Goal: Information Seeking & Learning: Learn about a topic

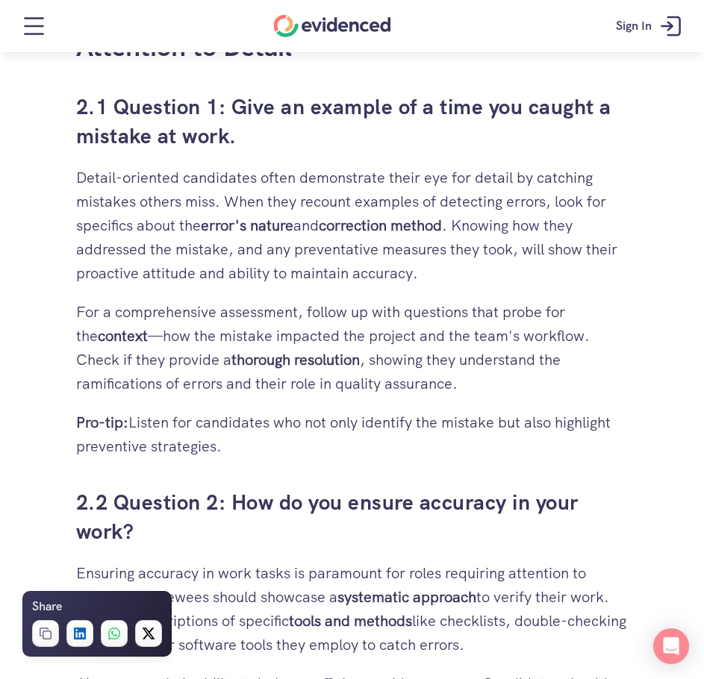
scroll to position [2240, 0]
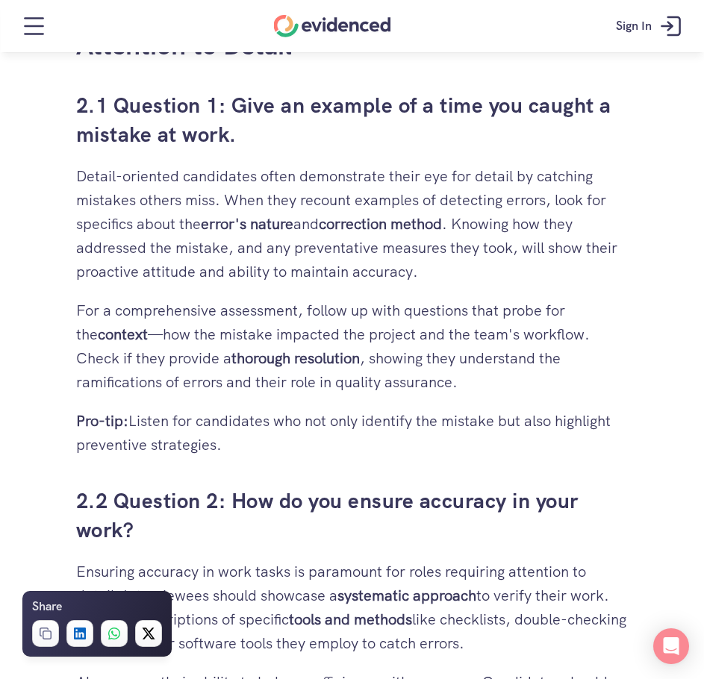
click at [489, 438] on p "Pro-tip: Listen for candidates who not only identify the mistake but also highl…" at bounding box center [352, 433] width 553 height 48
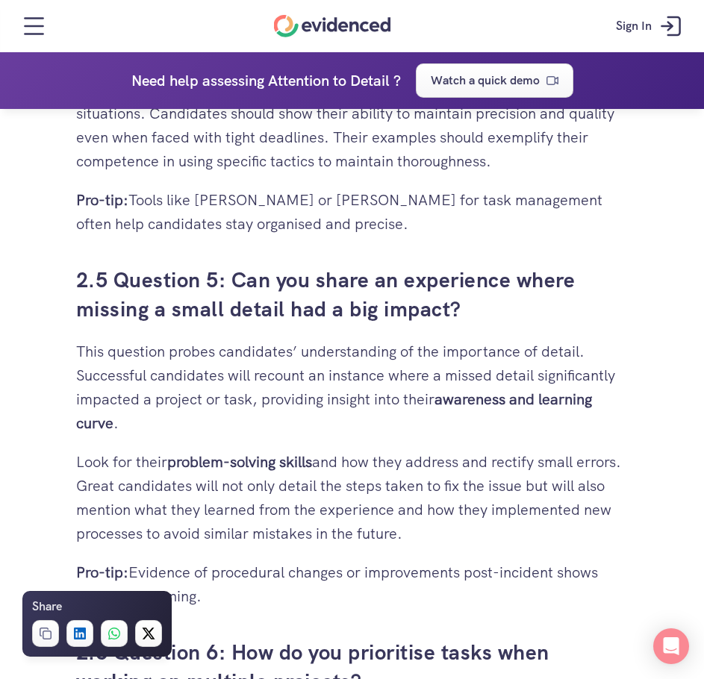
scroll to position [3584, 0]
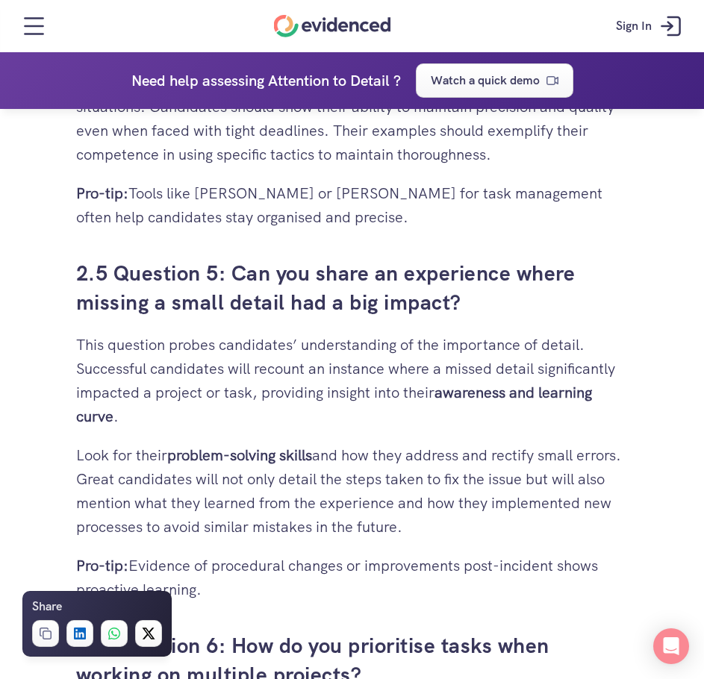
drag, startPoint x: 225, startPoint y: 290, endPoint x: 527, endPoint y: 333, distance: 305.5
click at [527, 317] on h3 "2.5 Question 5: Can you share an experience where missing a small detail had a …" at bounding box center [352, 288] width 553 height 58
drag, startPoint x: 527, startPoint y: 333, endPoint x: 92, endPoint y: 293, distance: 437.1
click at [92, 293] on h3 "2.5 Question 5: Can you share an experience where missing a small detail had a …" at bounding box center [352, 288] width 553 height 58
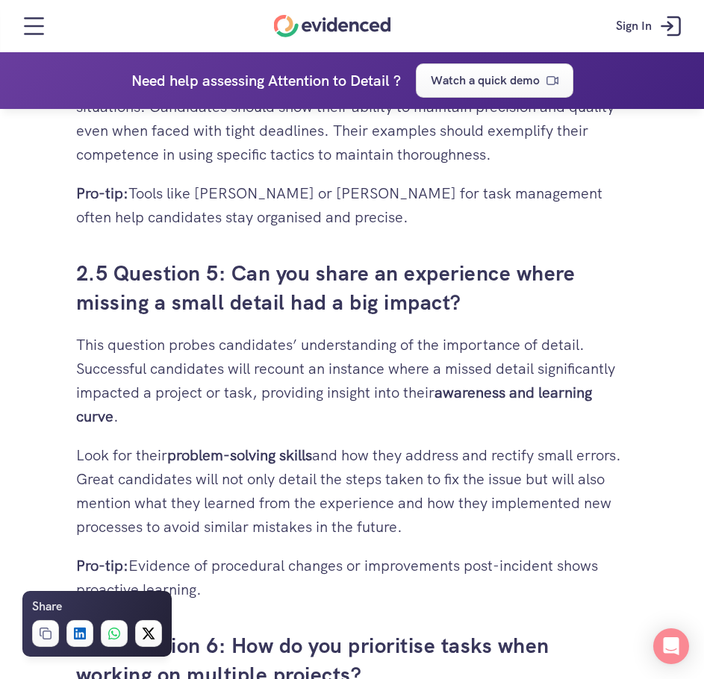
click at [91, 293] on h3 "2.5 Question 5: Can you share an experience where missing a small detail had a …" at bounding box center [352, 288] width 553 height 58
drag, startPoint x: 74, startPoint y: 293, endPoint x: 494, endPoint y: 329, distance: 421.2
click at [494, 329] on div "Interviewing candidates can be challenging, especially when you need to assess …" at bounding box center [352, 335] width 582 height 7082
click at [494, 317] on h3 "2.5 Question 5: Can you share an experience where missing a small detail had a …" at bounding box center [352, 288] width 553 height 58
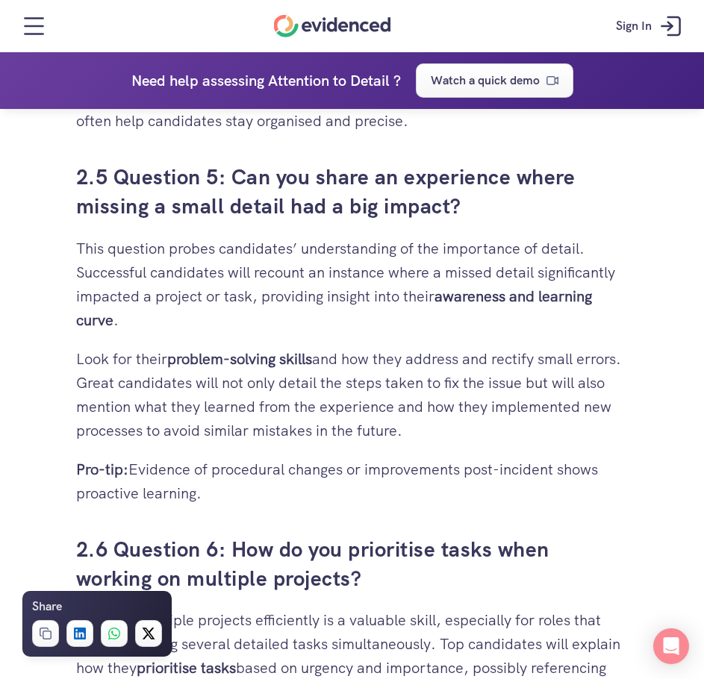
scroll to position [3882, 0]
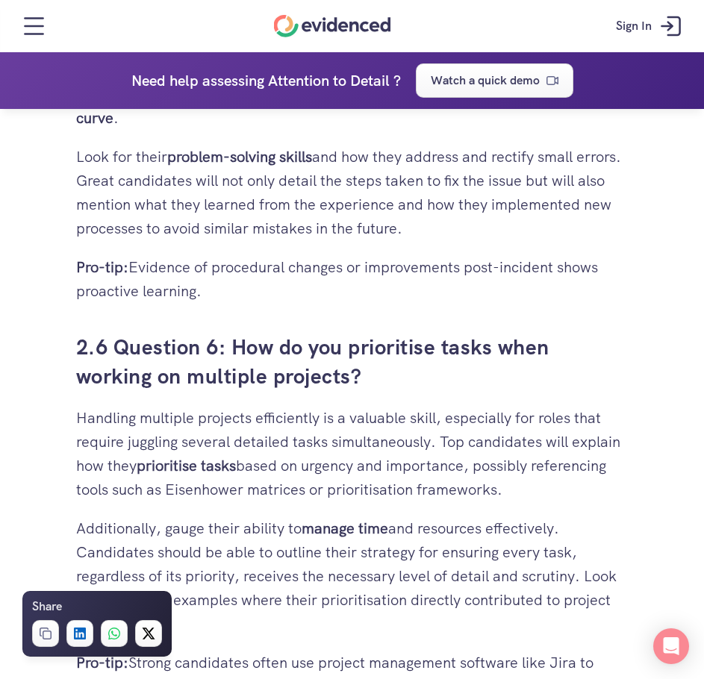
drag, startPoint x: 75, startPoint y: 369, endPoint x: 562, endPoint y: 520, distance: 510.6
click at [619, 622] on div "Interviewing candidates can be challenging, especially when you need to assess …" at bounding box center [352, 36] width 582 height 7082
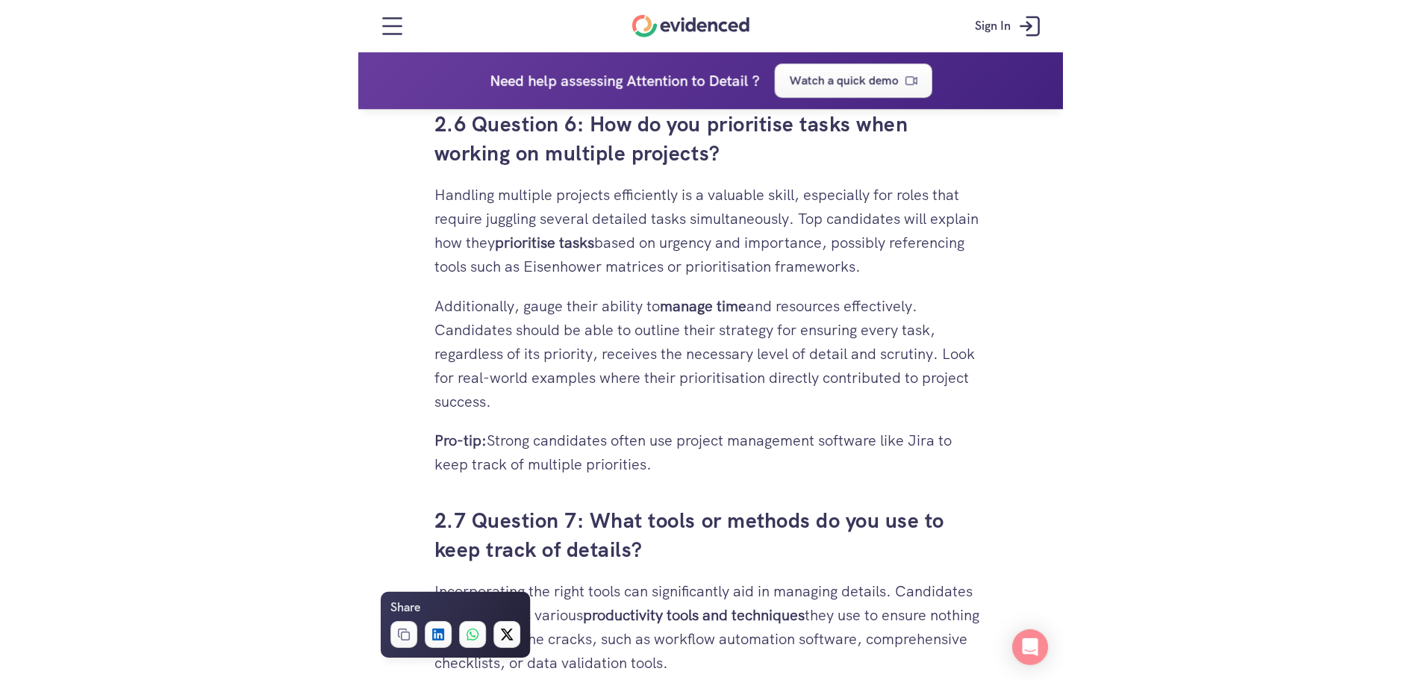
scroll to position [4106, 0]
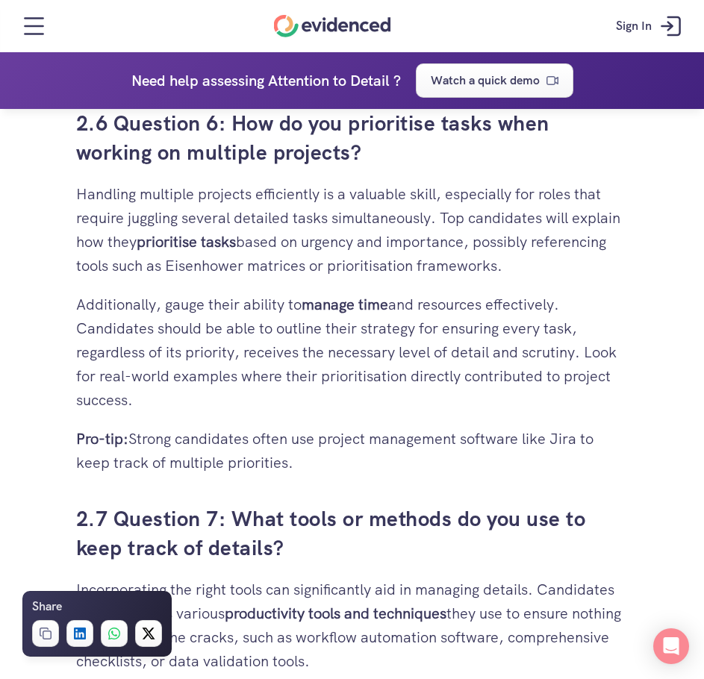
drag, startPoint x: 311, startPoint y: 485, endPoint x: 75, endPoint y: 151, distance: 409.2
drag, startPoint x: 75, startPoint y: 151, endPoint x: 324, endPoint y: 505, distance: 433.5
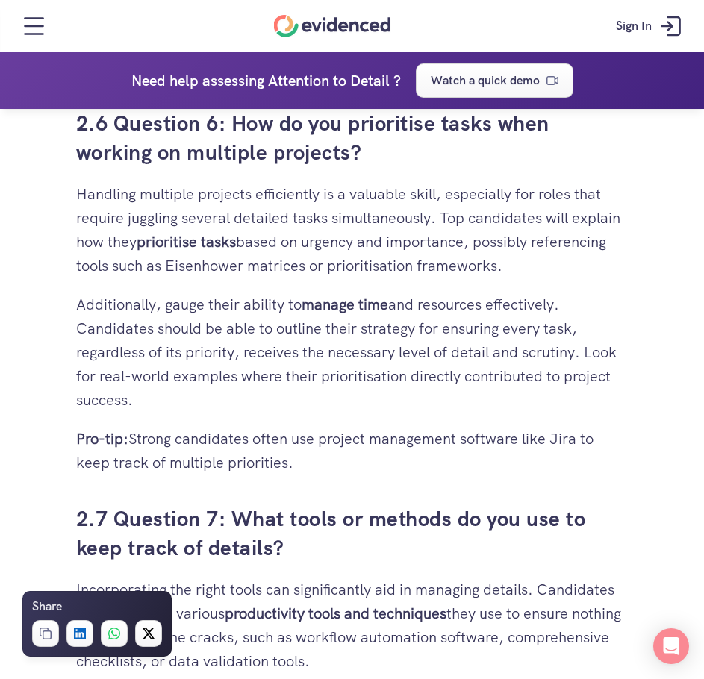
click at [342, 475] on p "Pro-tip: Strong candidates often use project management software like Jira to k…" at bounding box center [352, 451] width 553 height 48
click at [327, 475] on p "Pro-tip: Strong candidates often use project management software like Jira to k…" at bounding box center [352, 451] width 553 height 48
